Goal: Task Accomplishment & Management: Manage account settings

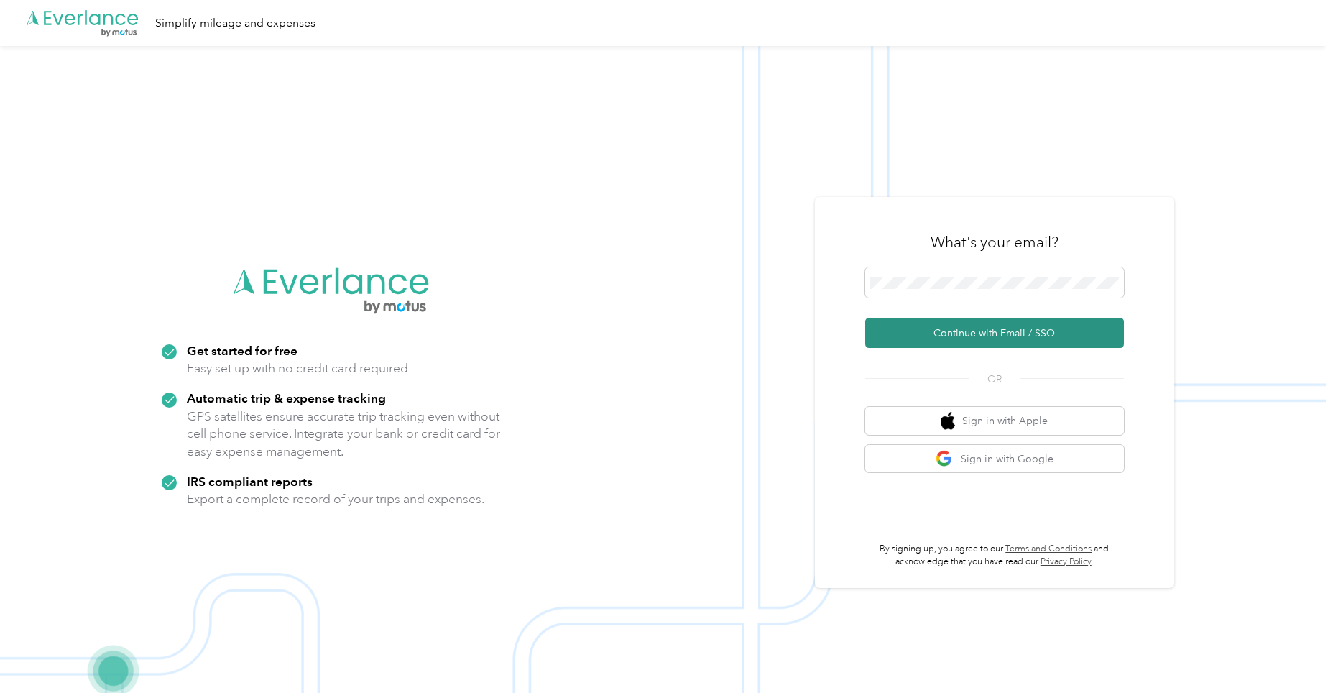
click at [957, 331] on button "Continue with Email / SSO" at bounding box center [994, 333] width 259 height 30
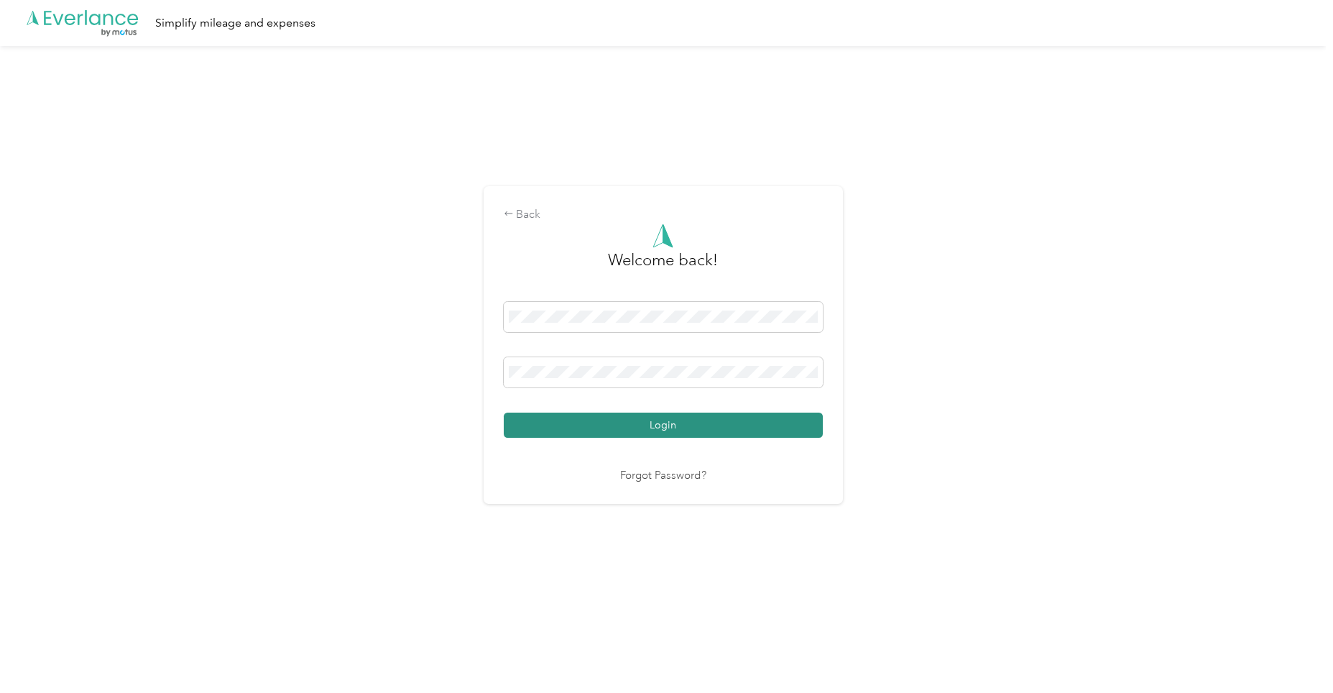
click at [712, 430] on button "Login" at bounding box center [663, 425] width 319 height 25
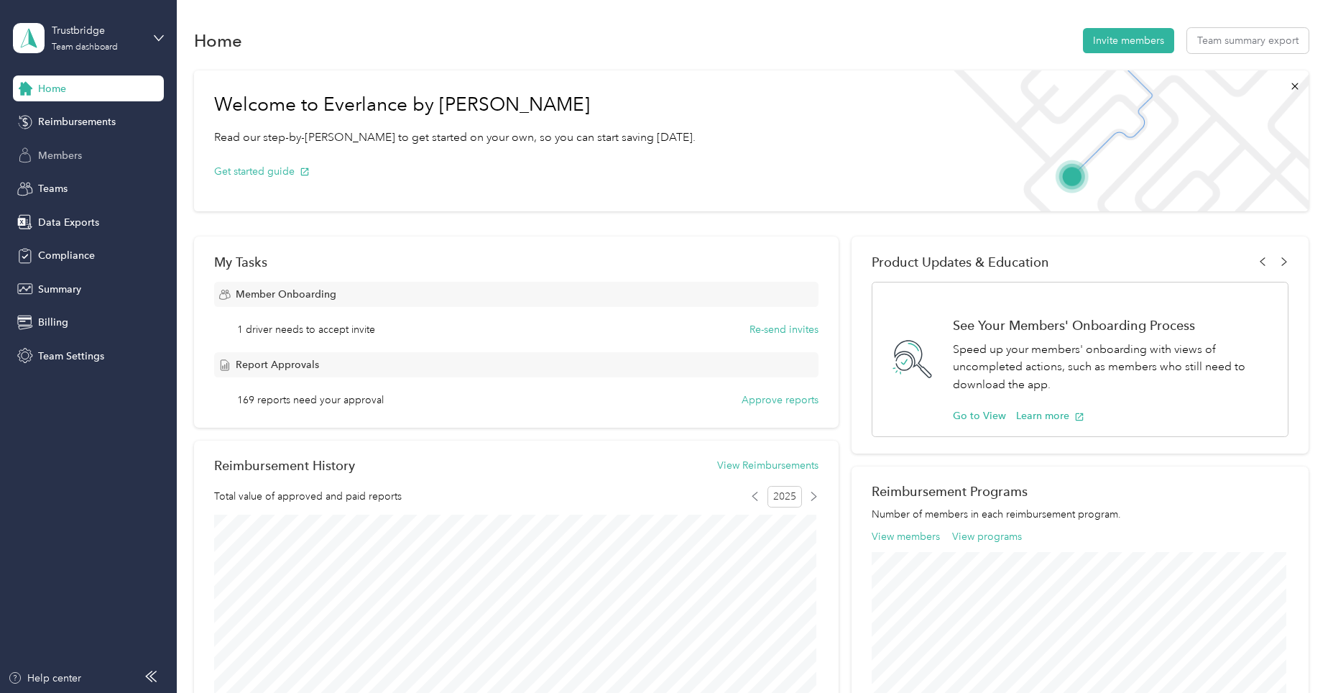
click at [86, 153] on div "Members" at bounding box center [88, 155] width 151 height 26
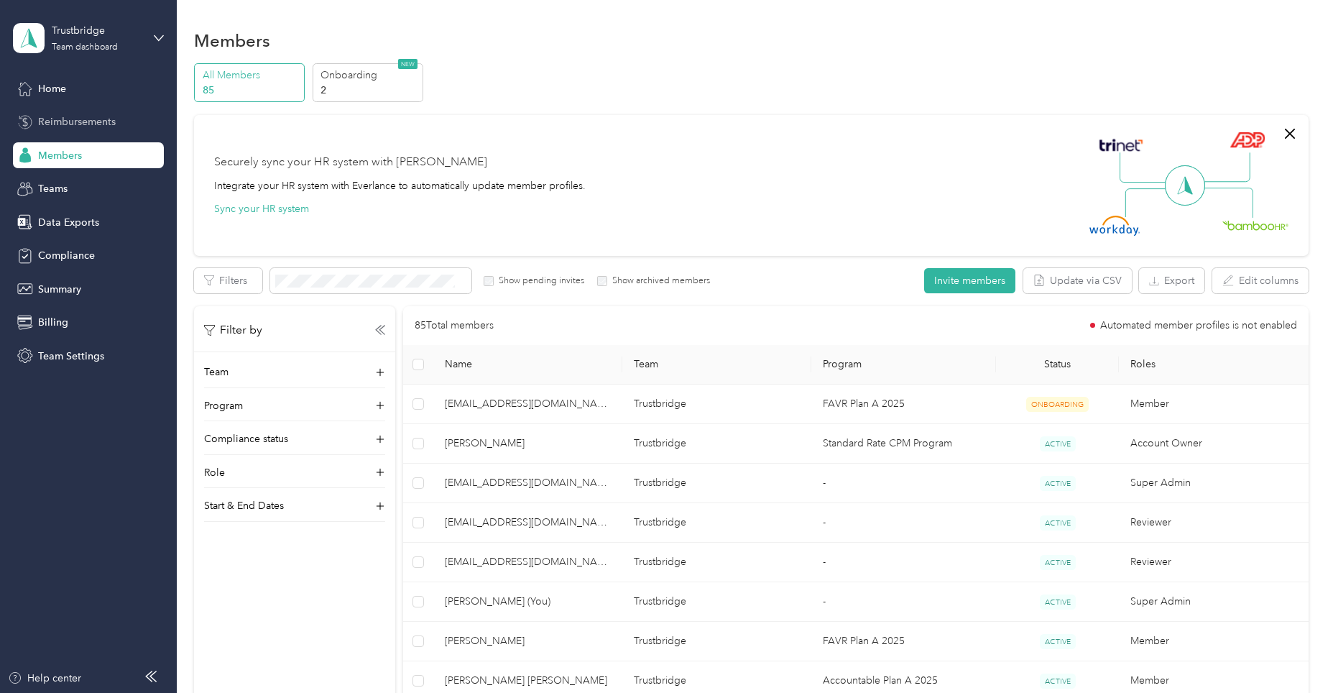
click at [93, 116] on span "Reimbursements" at bounding box center [77, 121] width 78 height 15
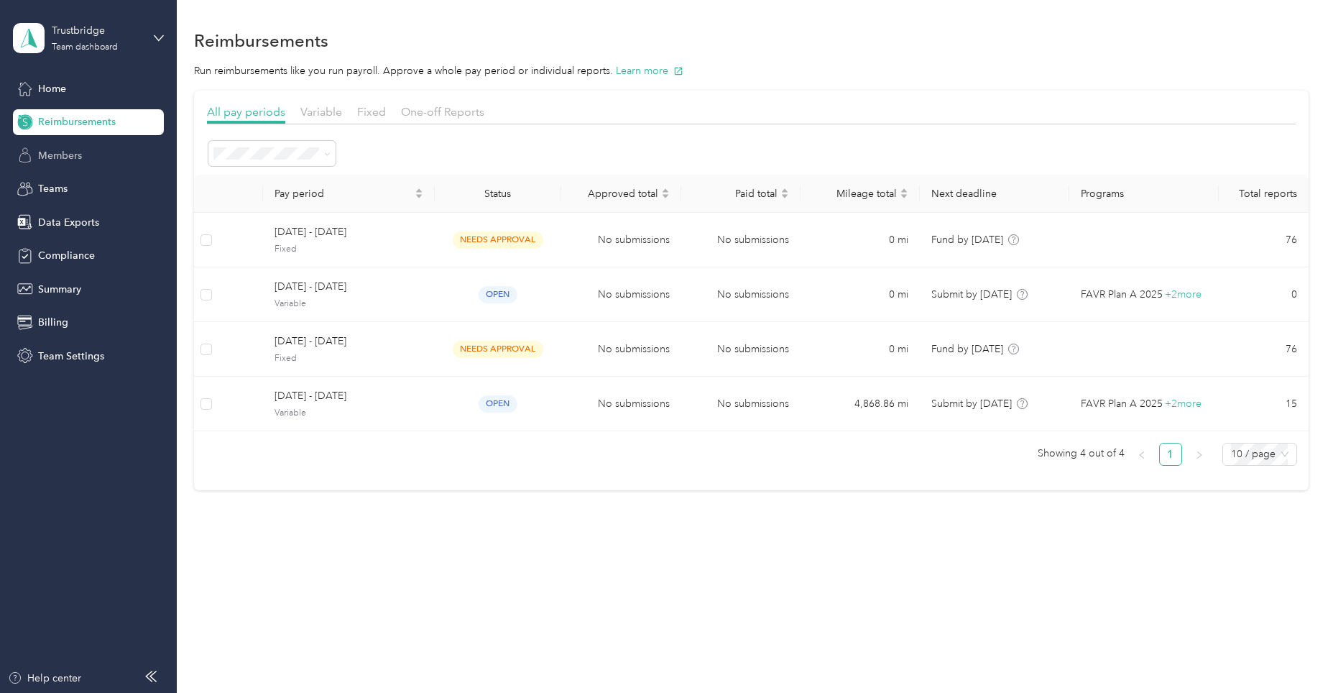
click at [47, 155] on span "Members" at bounding box center [60, 155] width 44 height 15
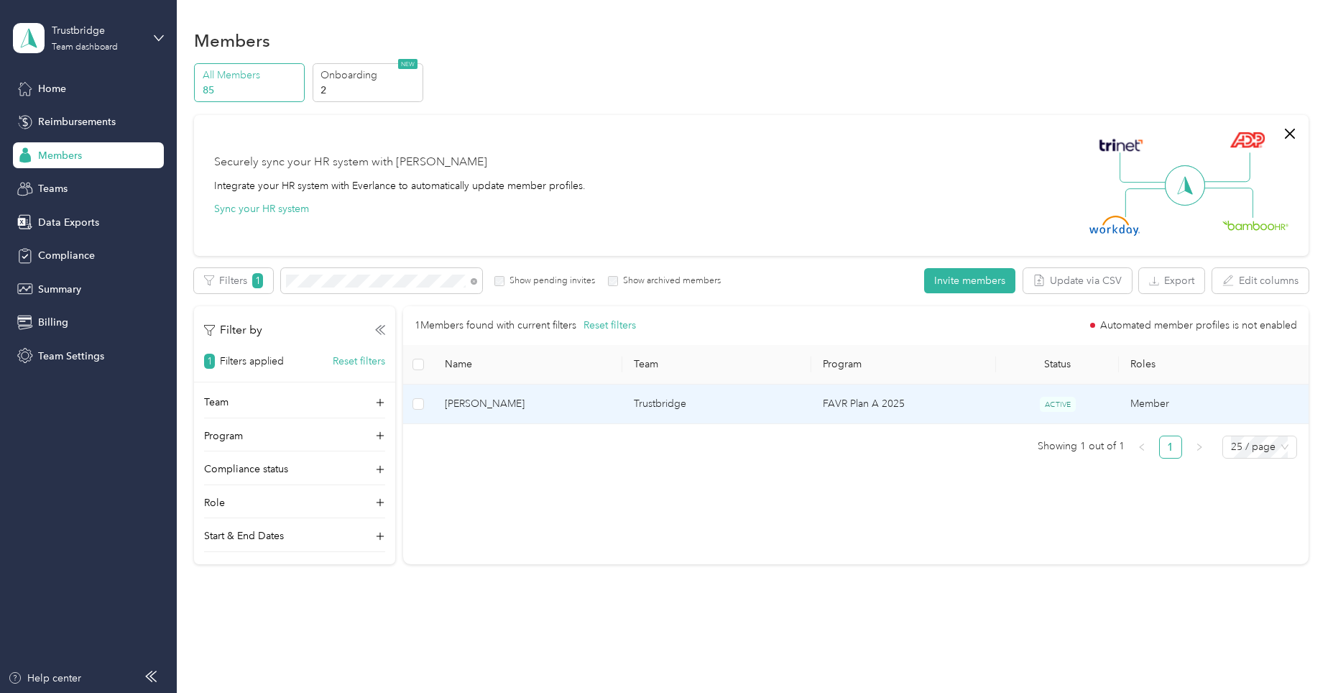
click at [663, 406] on td "Trustbridge" at bounding box center [716, 404] width 189 height 40
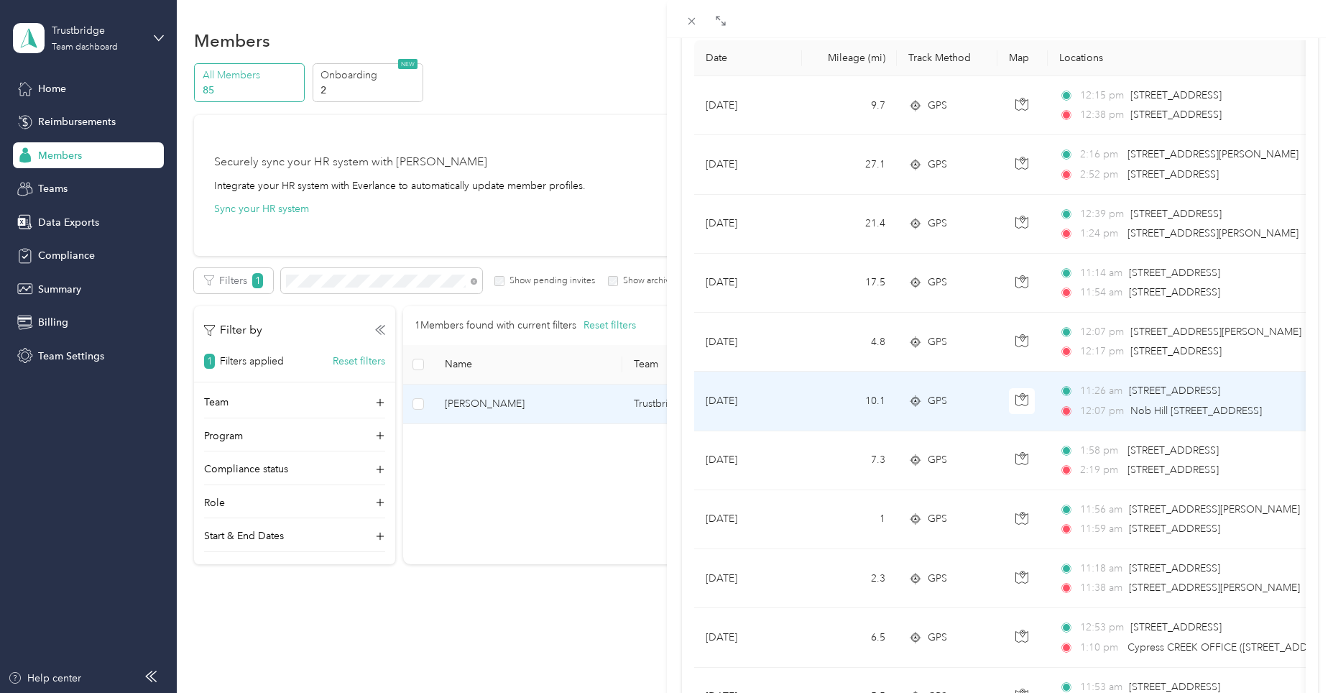
scroll to position [144, 0]
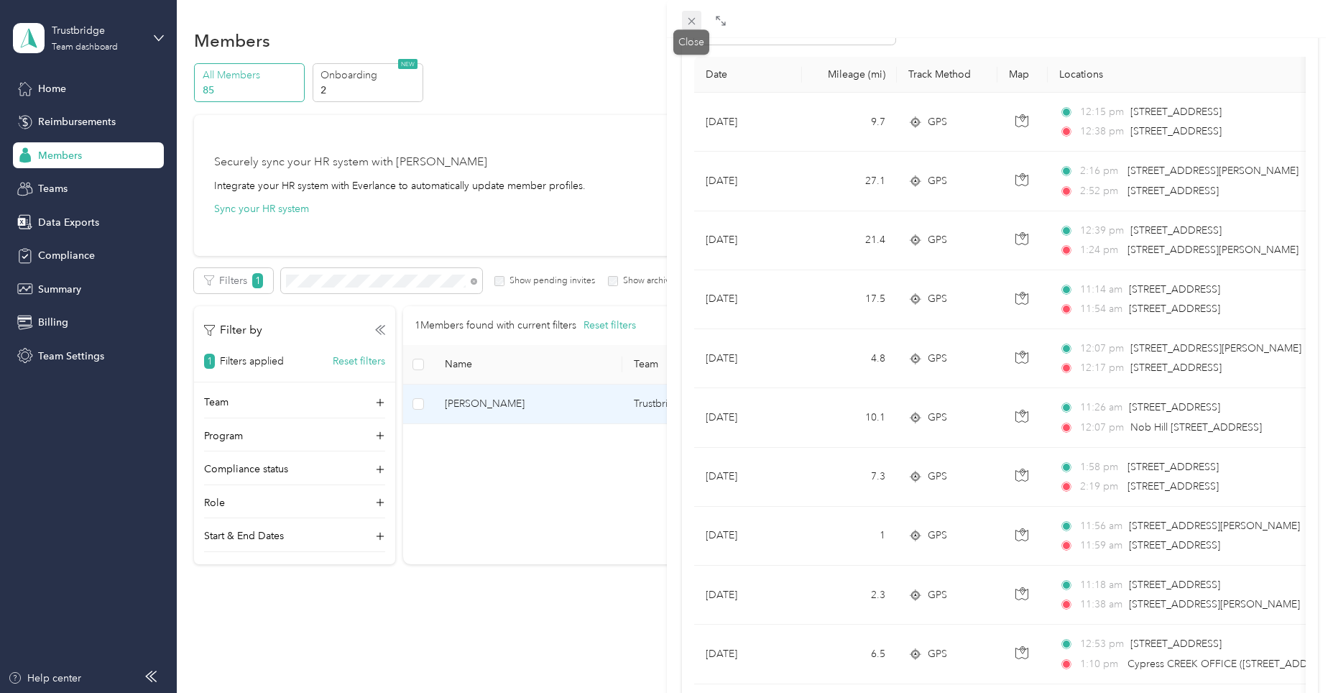
click at [691, 16] on icon at bounding box center [692, 21] width 12 height 12
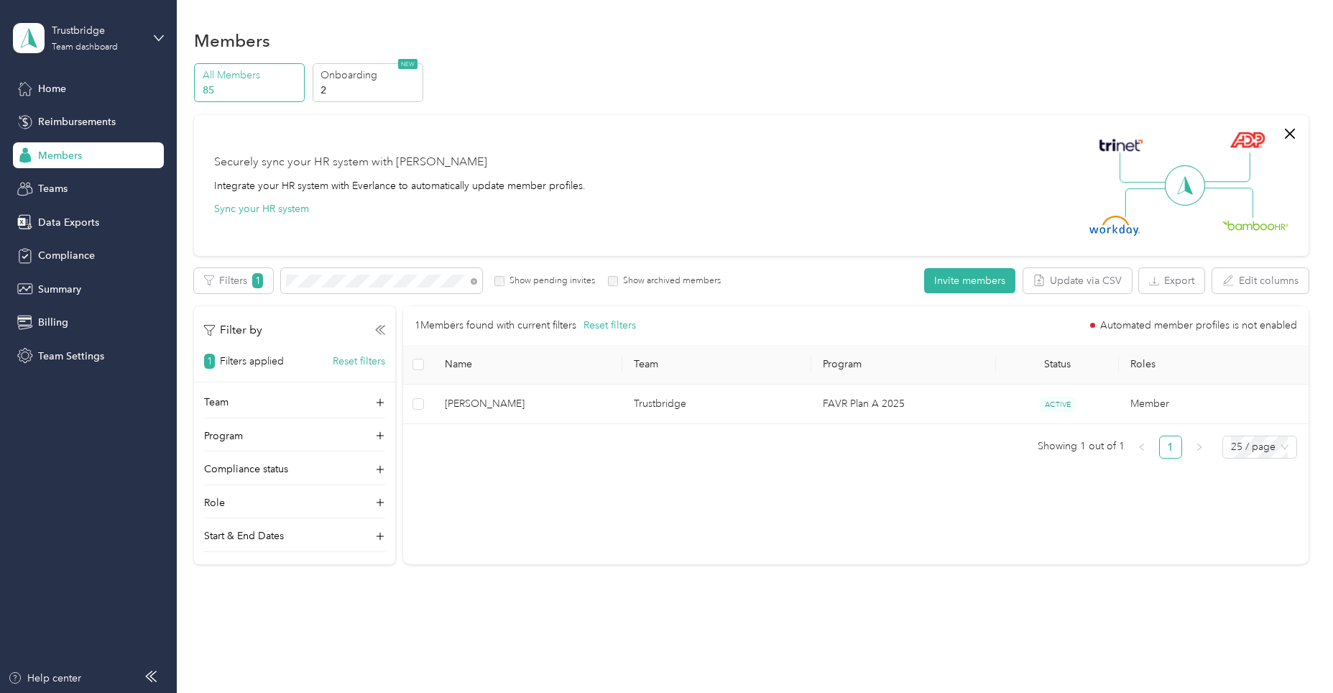
scroll to position [32, 0]
click at [254, 282] on div "Filters 1 Show pending invites Show archived members" at bounding box center [457, 280] width 527 height 25
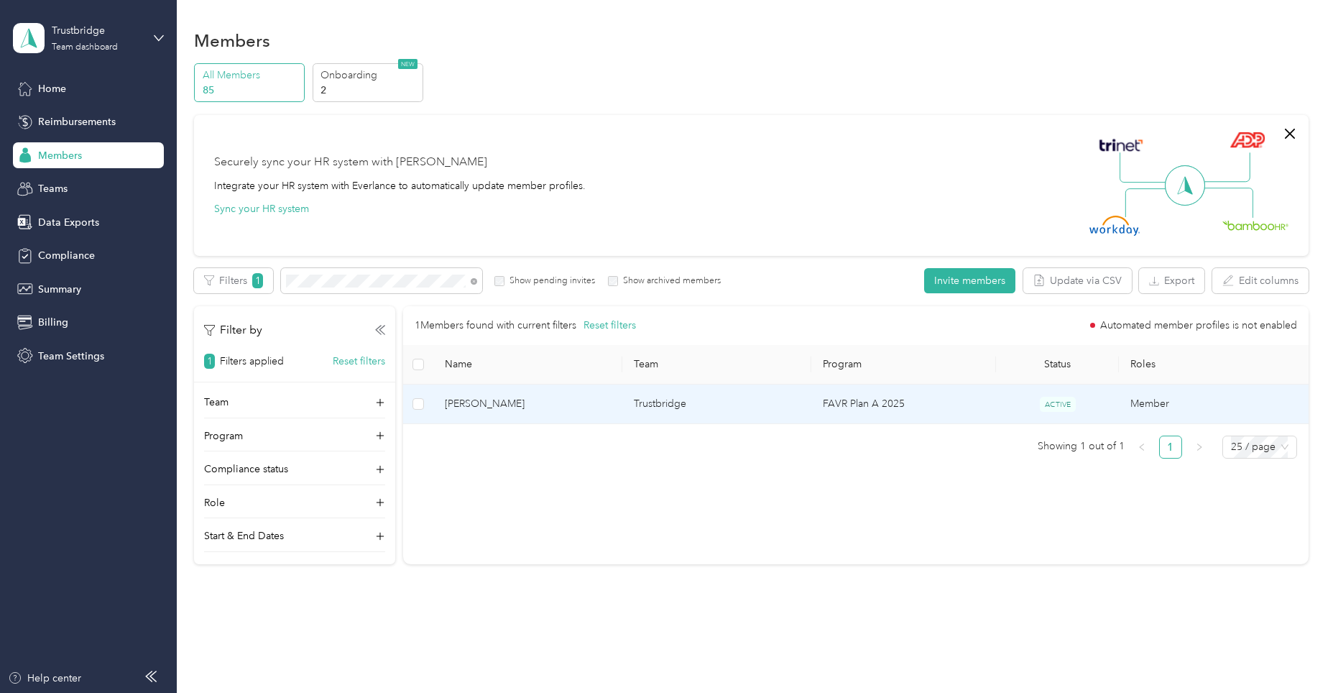
click at [489, 400] on span "[PERSON_NAME]" at bounding box center [528, 404] width 166 height 16
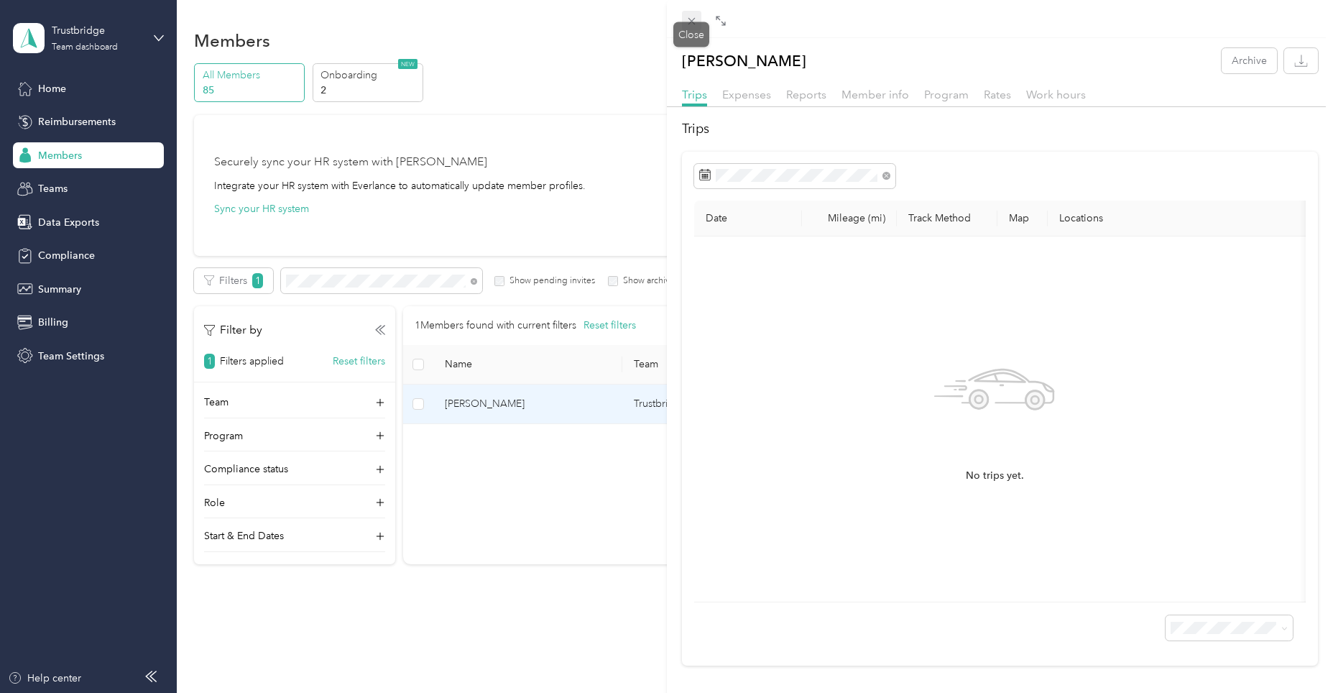
click at [688, 24] on icon at bounding box center [691, 21] width 7 height 7
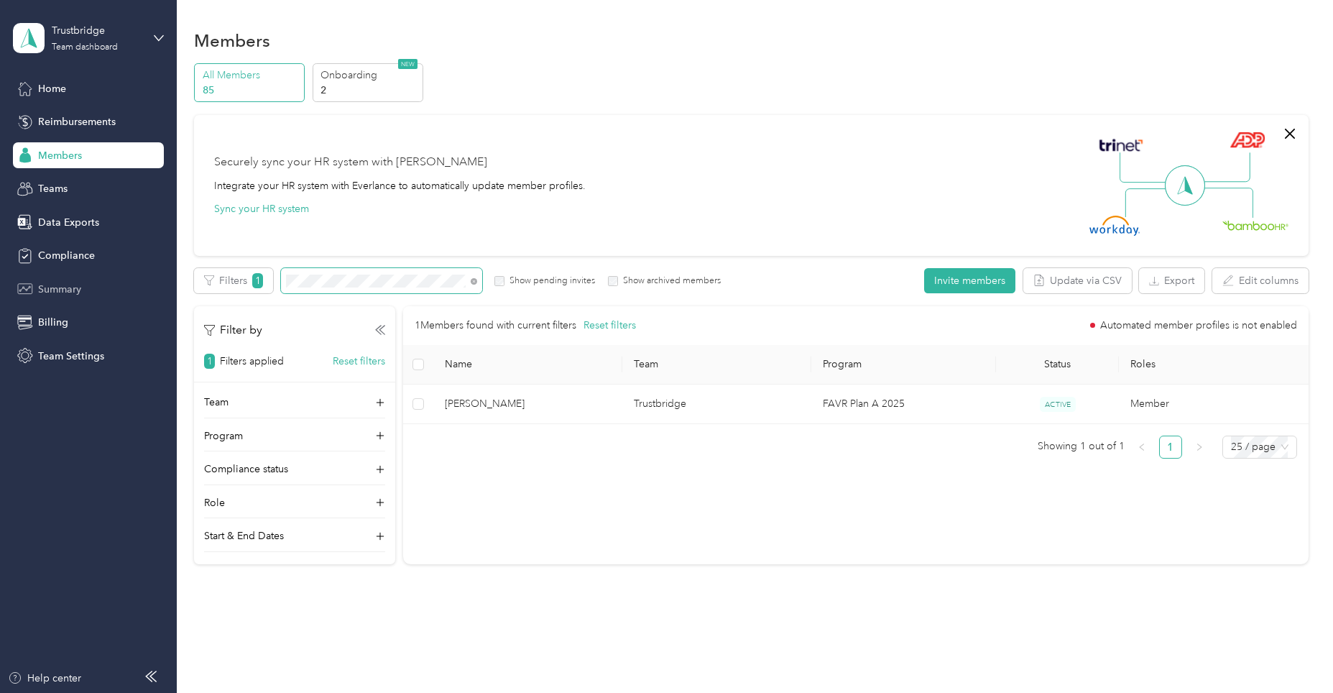
click at [88, 298] on section "Trustbridge Team dashboard Home Reimbursements Members Teams Data Exports Compl…" at bounding box center [663, 346] width 1326 height 693
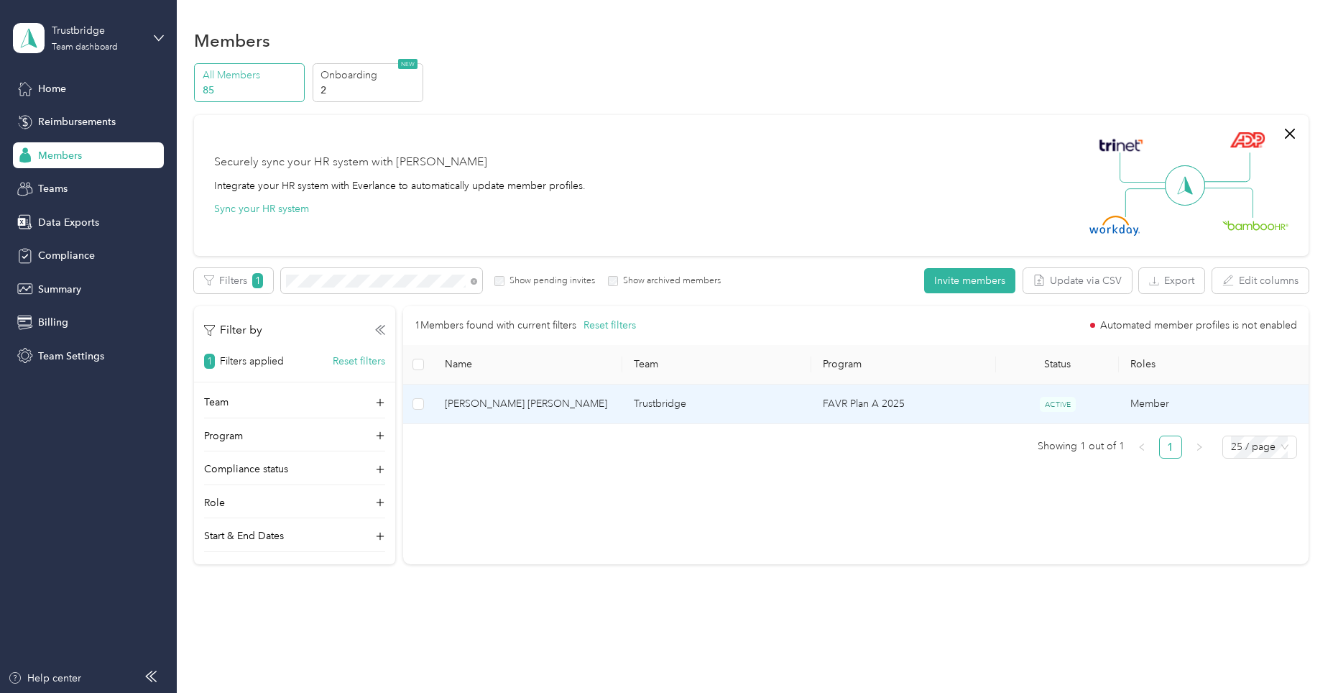
click at [688, 397] on td "Trustbridge" at bounding box center [716, 404] width 189 height 40
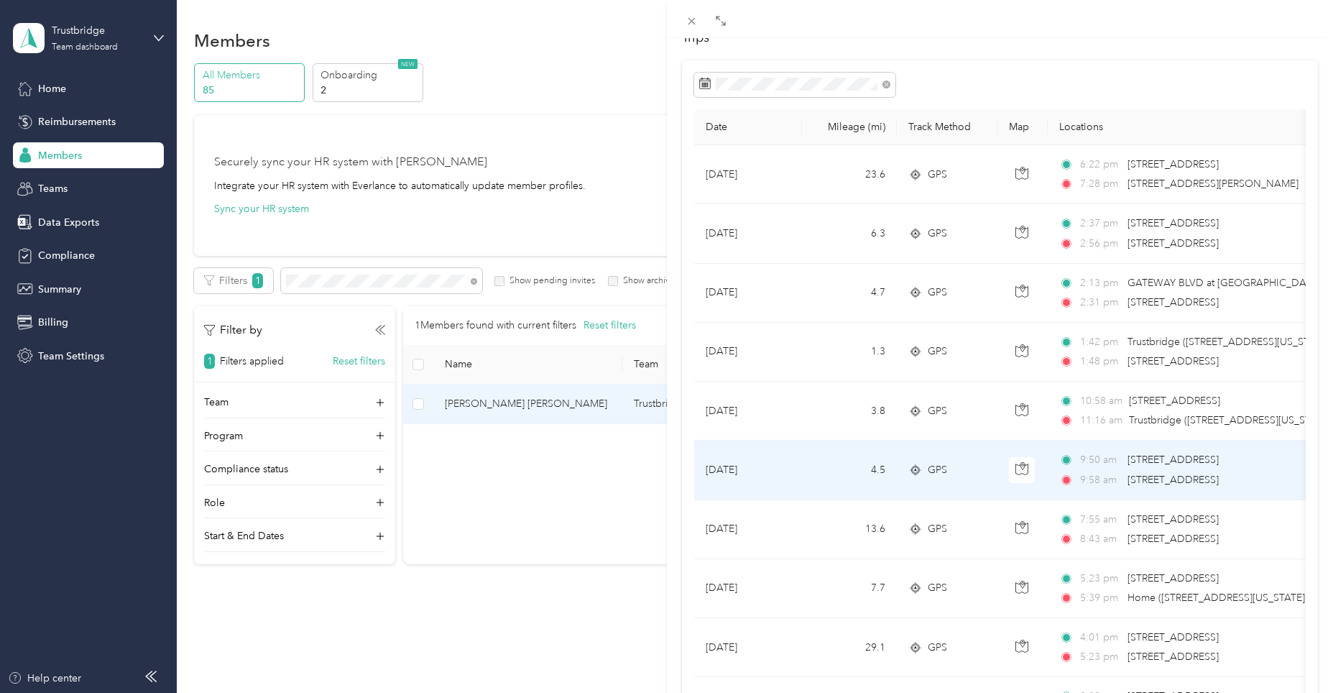
scroll to position [72, 0]
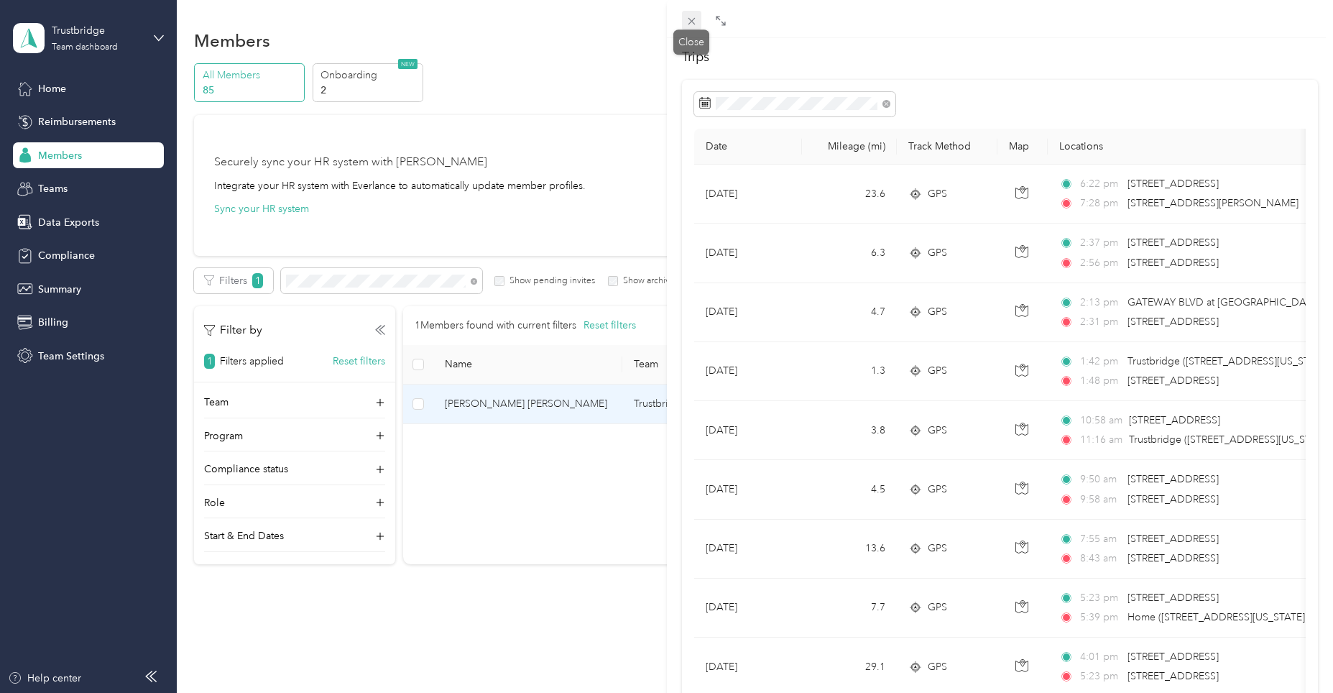
click at [691, 21] on g at bounding box center [691, 21] width 7 height 7
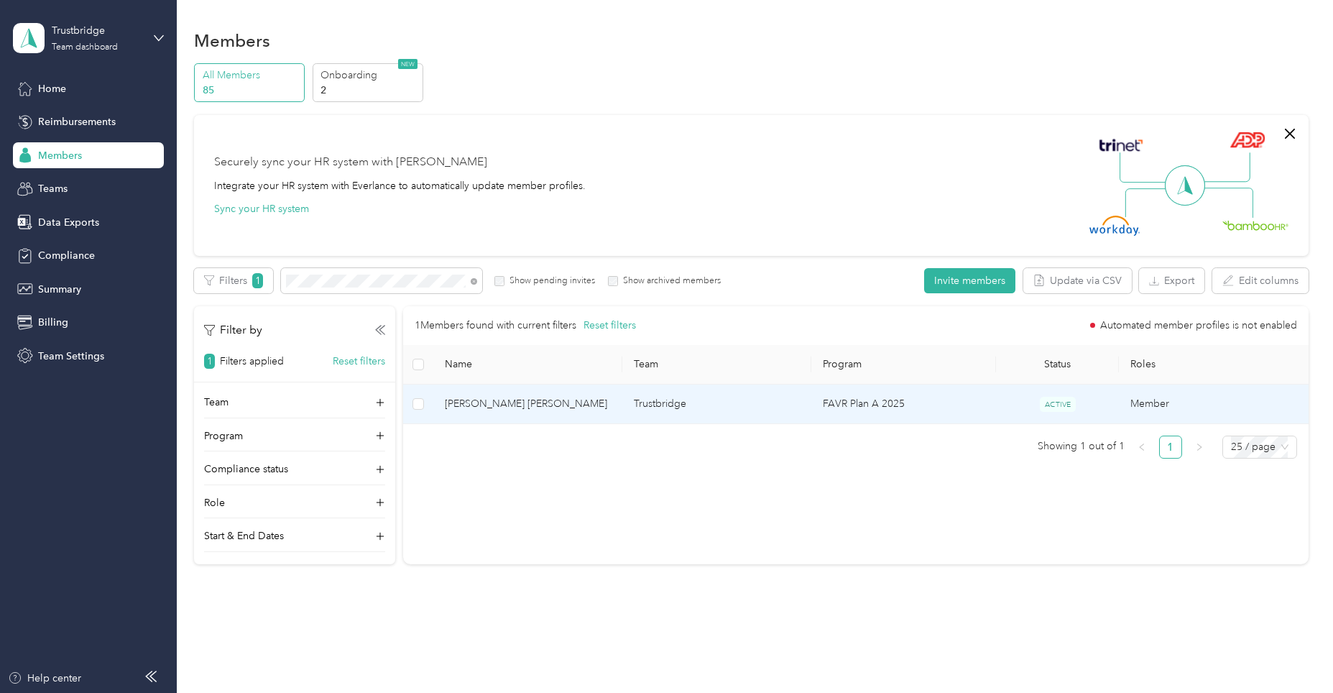
scroll to position [32, 0]
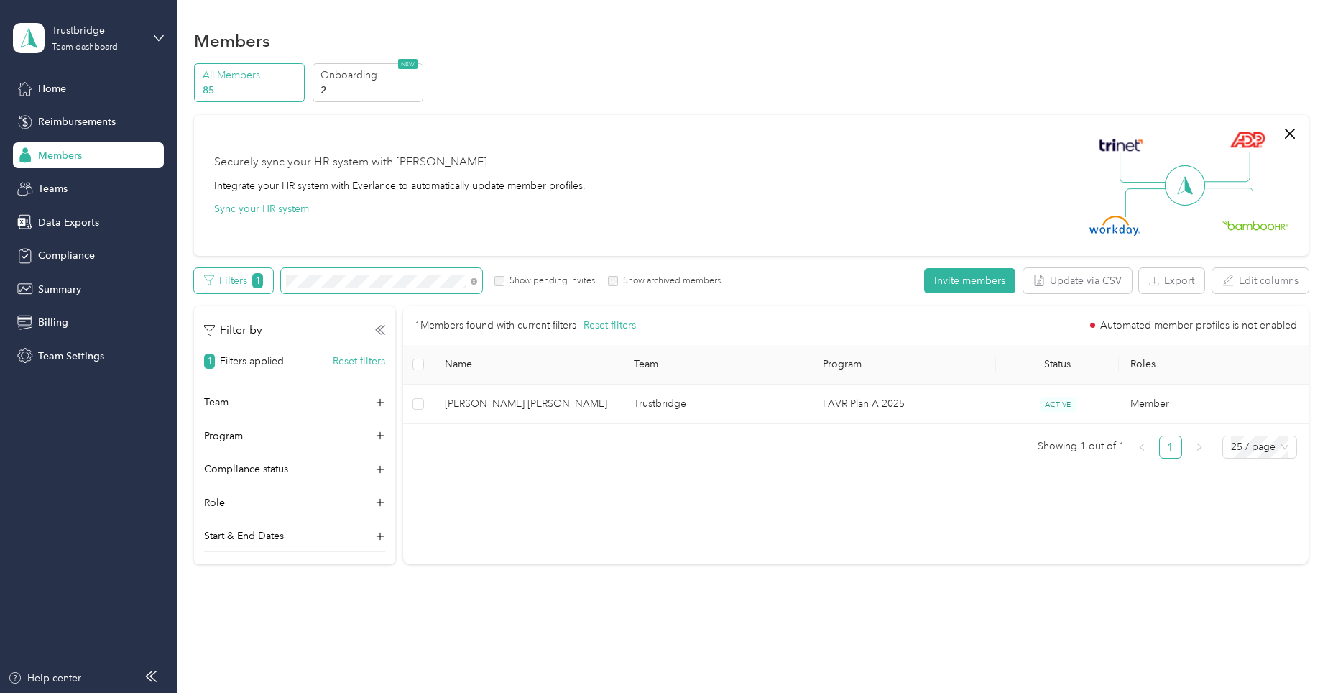
click at [254, 280] on div "Filters 1 Show pending invites Show archived members" at bounding box center [457, 280] width 527 height 25
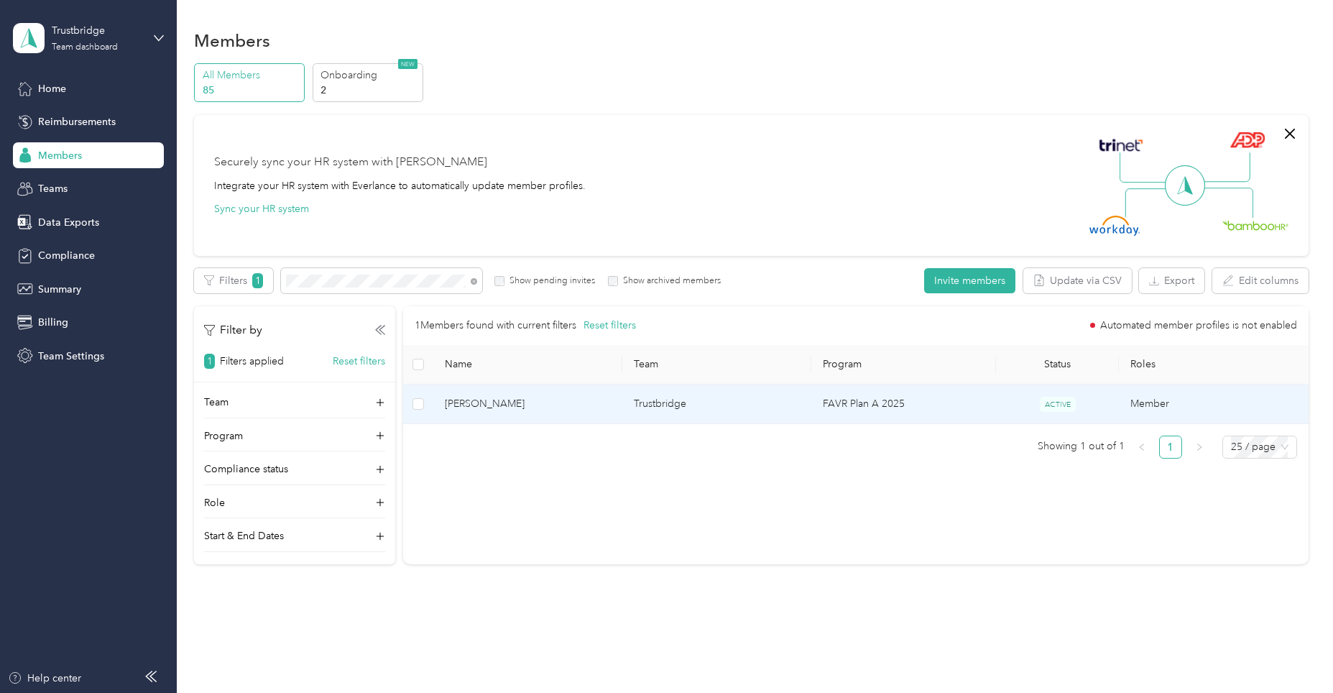
click at [648, 403] on td "Trustbridge" at bounding box center [716, 404] width 189 height 40
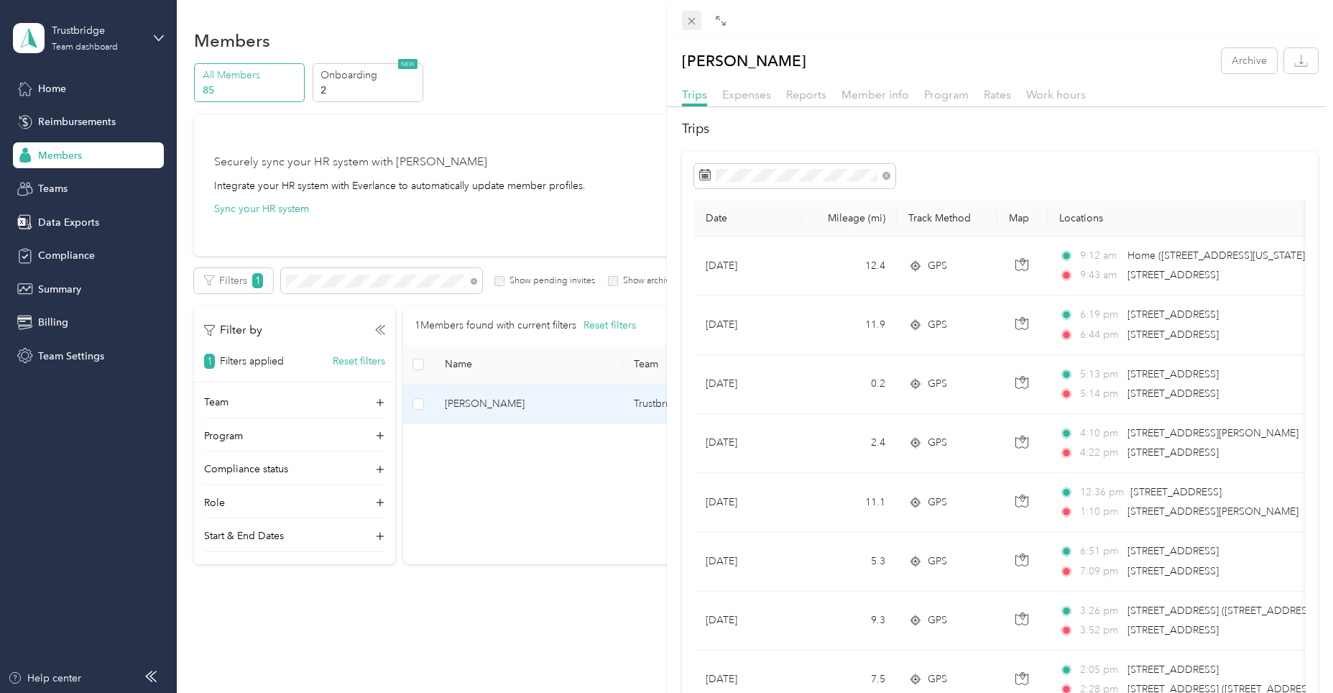
click at [693, 22] on icon at bounding box center [692, 21] width 12 height 12
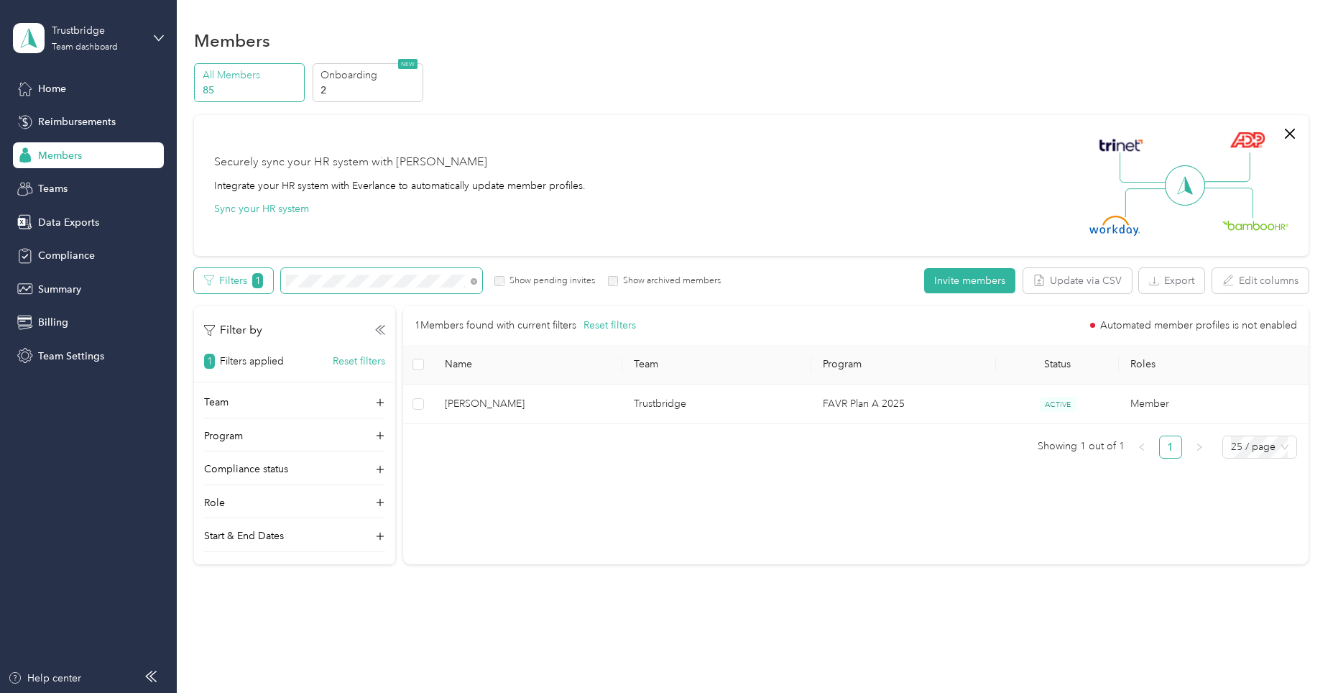
click at [206, 274] on div "Filters 1 Show pending invites Show archived members" at bounding box center [457, 280] width 527 height 25
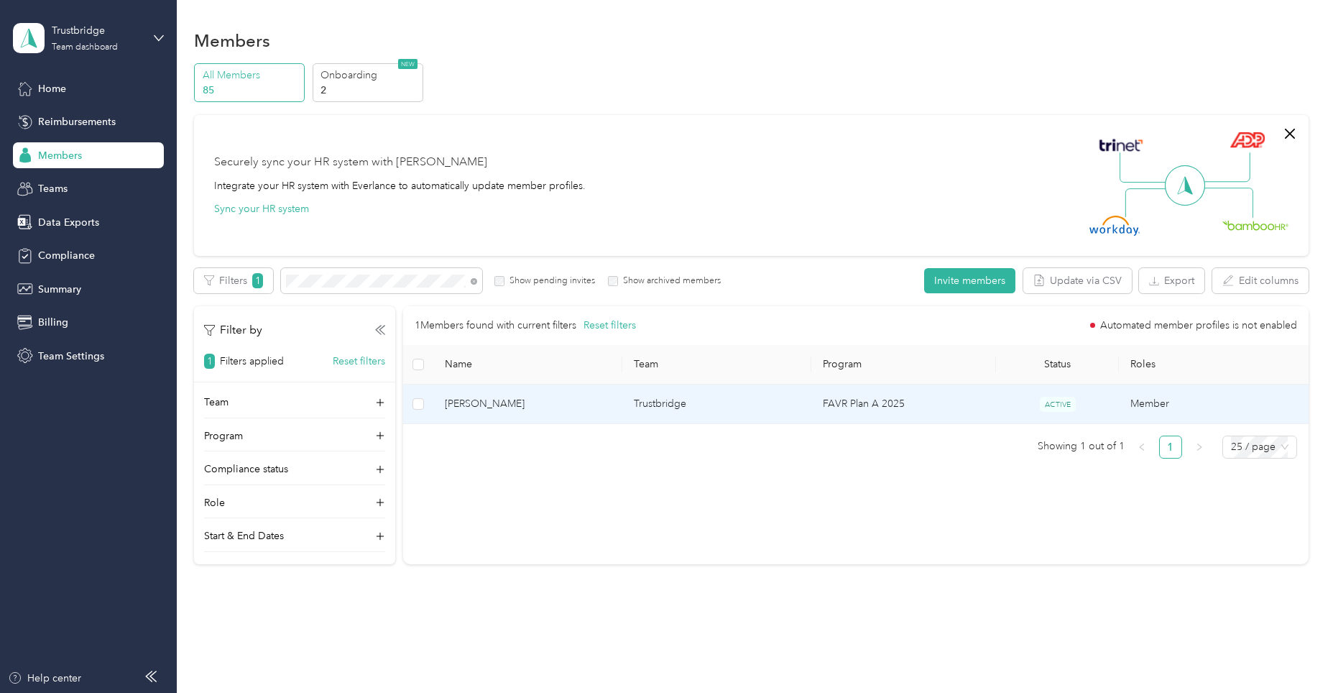
click at [460, 405] on span "[PERSON_NAME]" at bounding box center [528, 404] width 166 height 16
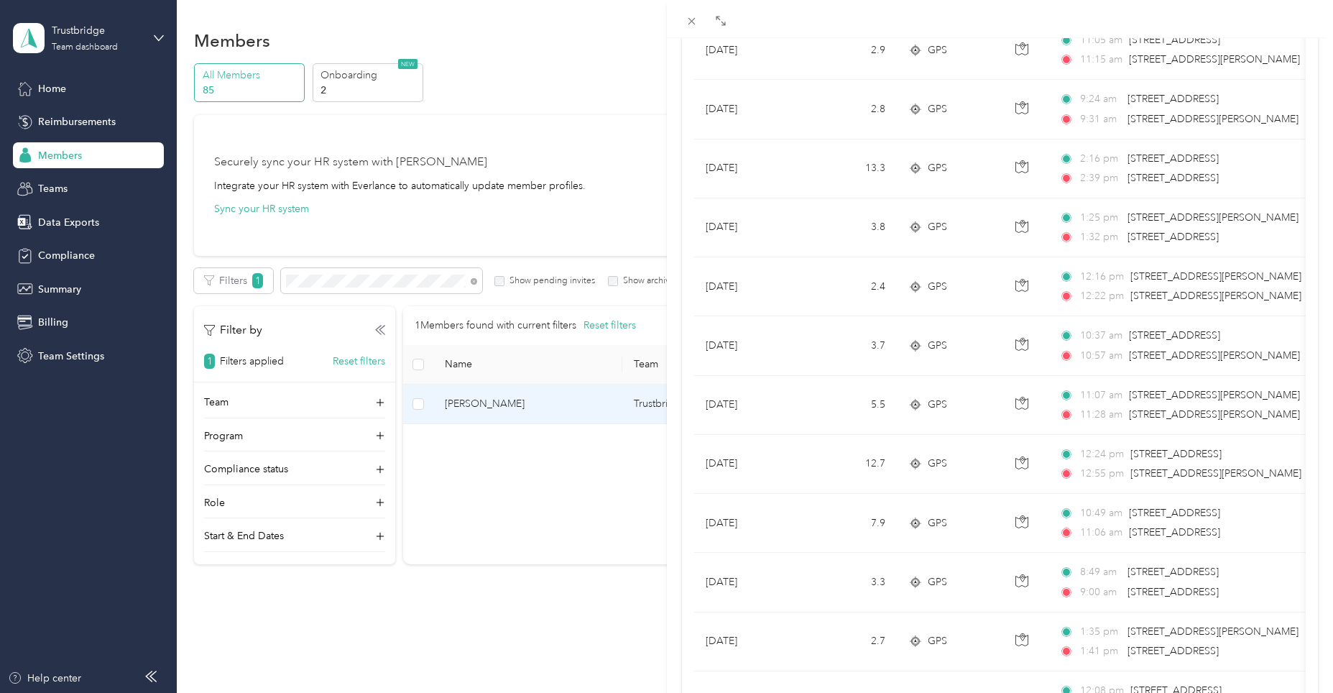
scroll to position [144, 0]
